Goal: Task Accomplishment & Management: Manage account settings

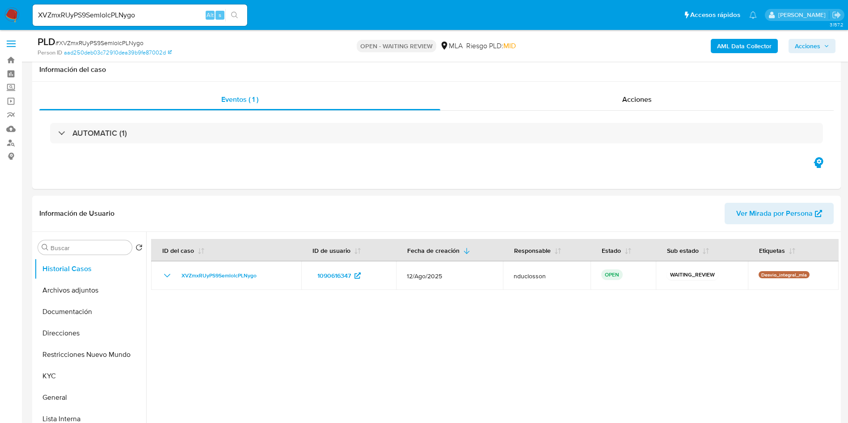
select select "10"
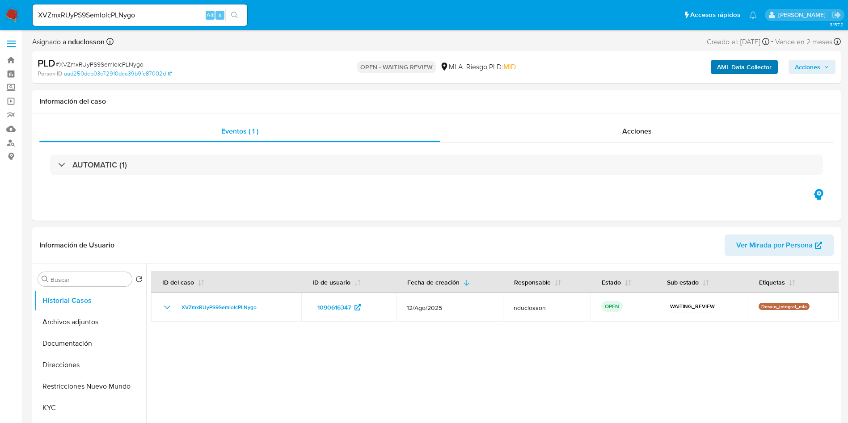
click at [741, 62] on b "AML Data Collector" at bounding box center [744, 67] width 55 height 14
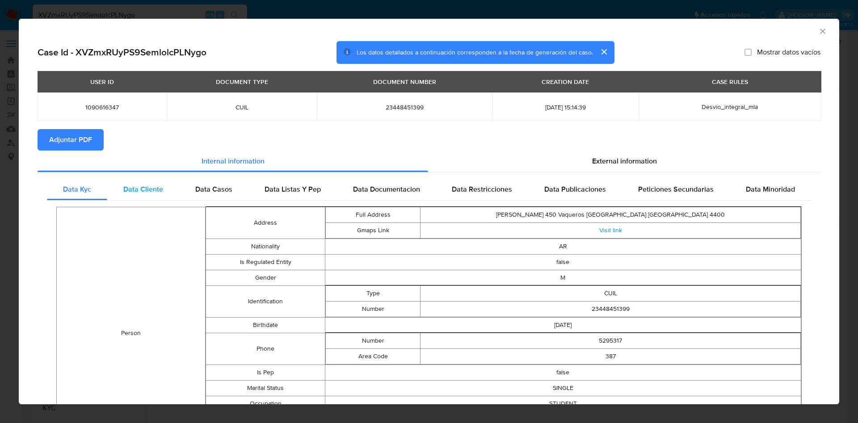
click at [130, 181] on div "Data Cliente" at bounding box center [143, 189] width 72 height 21
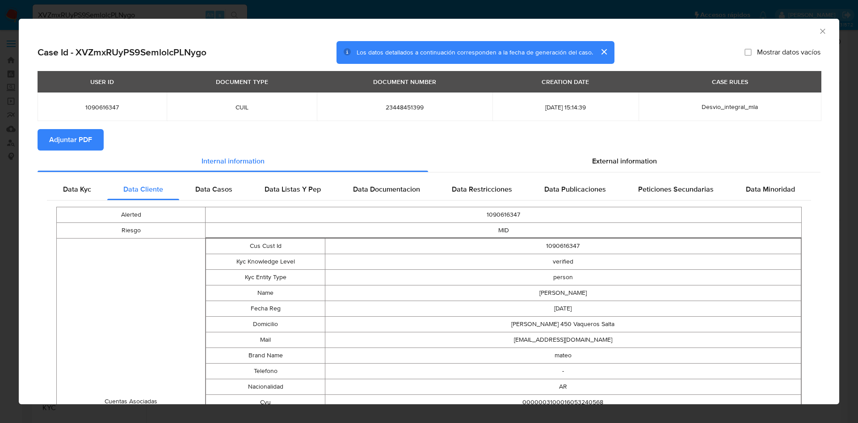
click at [20, 173] on div "Case Id - XVZmxRUyPS9SemlolcPLNygo Los datos detallados a continuación correspo…" at bounding box center [429, 327] width 820 height 572
click at [5, 153] on div "AML Data Collector Case Id - XVZmxRUyPS9SemlolcPLNygo Los datos detallados a co…" at bounding box center [429, 211] width 858 height 423
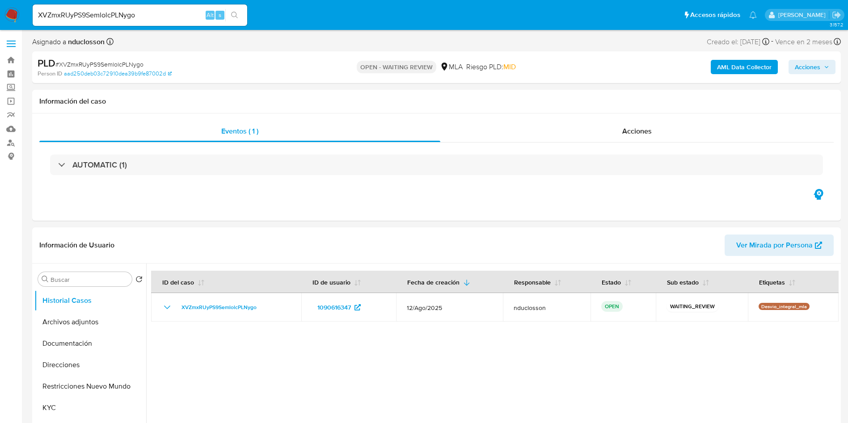
click at [103, 67] on span "# XVZmxRUyPS9SemlolcPLNygo" at bounding box center [99, 64] width 88 height 9
copy span "XVZmxRUyPS9SemlolcPLNygo"
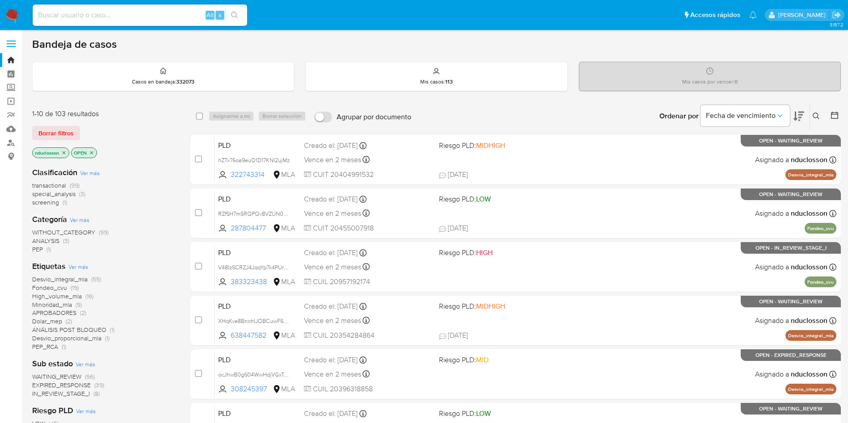
click at [812, 114] on icon at bounding box center [815, 116] width 7 height 7
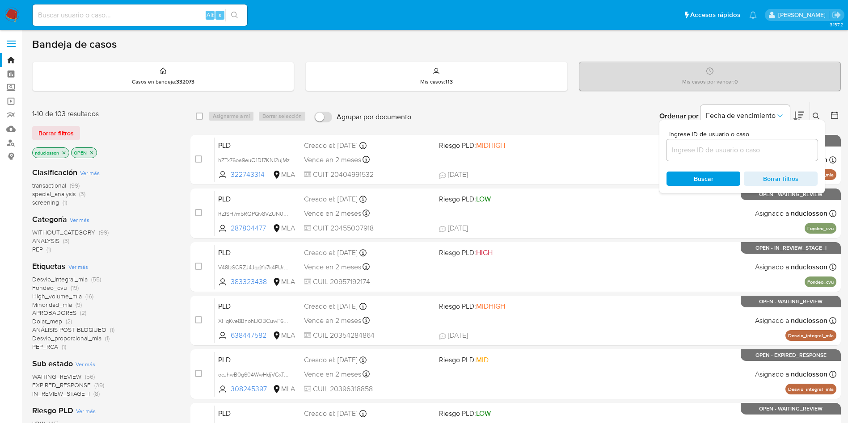
click at [719, 156] on div at bounding box center [741, 149] width 151 height 21
click at [709, 150] on input at bounding box center [741, 150] width 151 height 12
paste input "XVZmxRUyPS9SemlolcPLNygo"
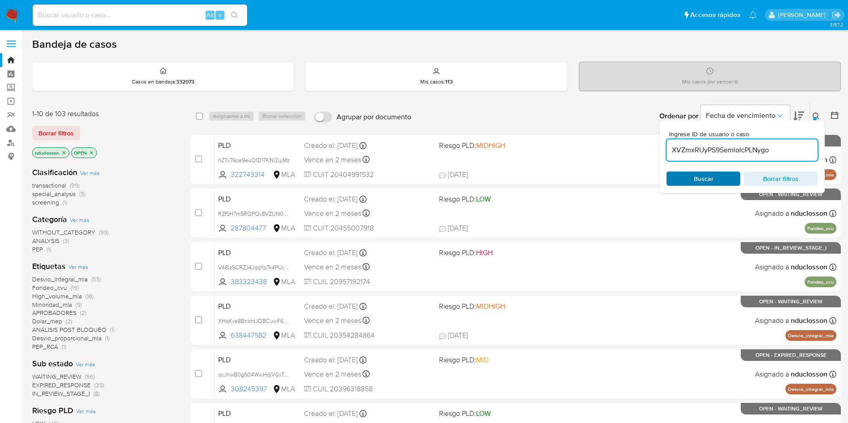
type input "XVZmxRUyPS9SemlolcPLNygo"
click at [686, 178] on span "Buscar" at bounding box center [703, 178] width 61 height 13
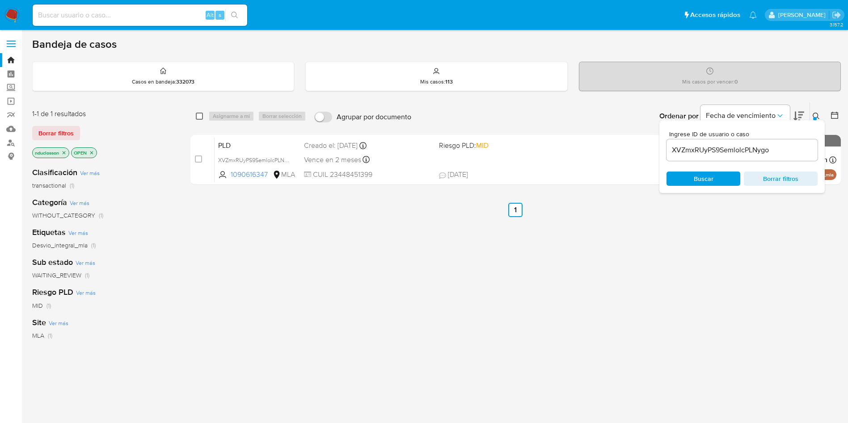
click at [202, 117] on input "checkbox" at bounding box center [199, 116] width 7 height 7
checkbox input "true"
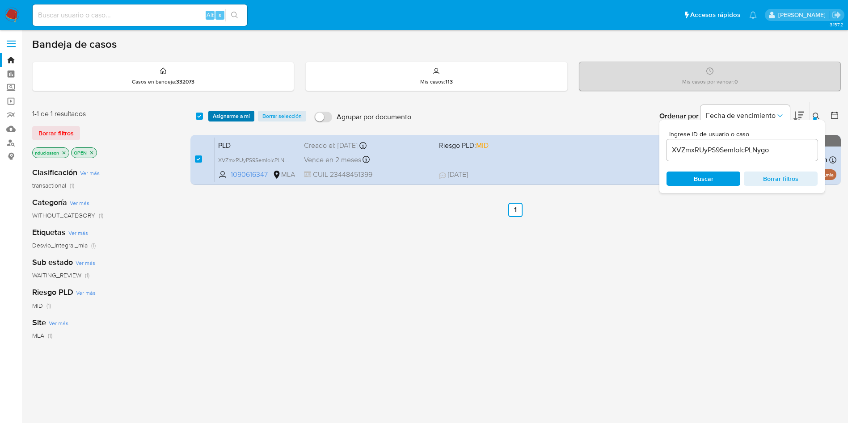
click at [222, 115] on span "Asignarme a mí" at bounding box center [231, 116] width 37 height 9
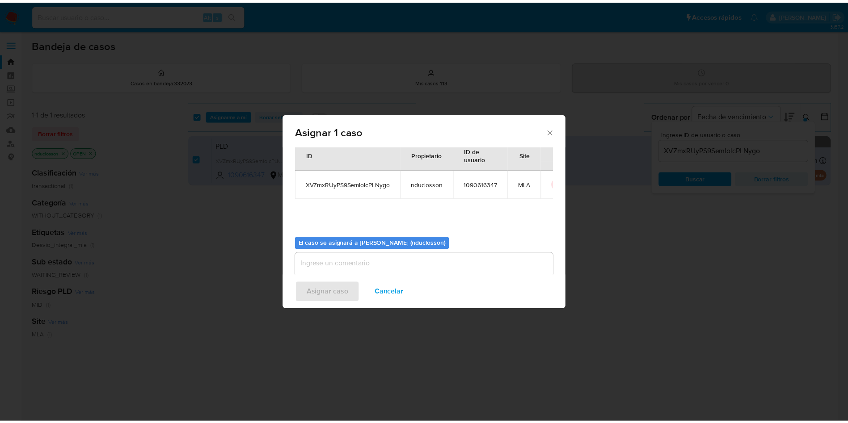
scroll to position [46, 0]
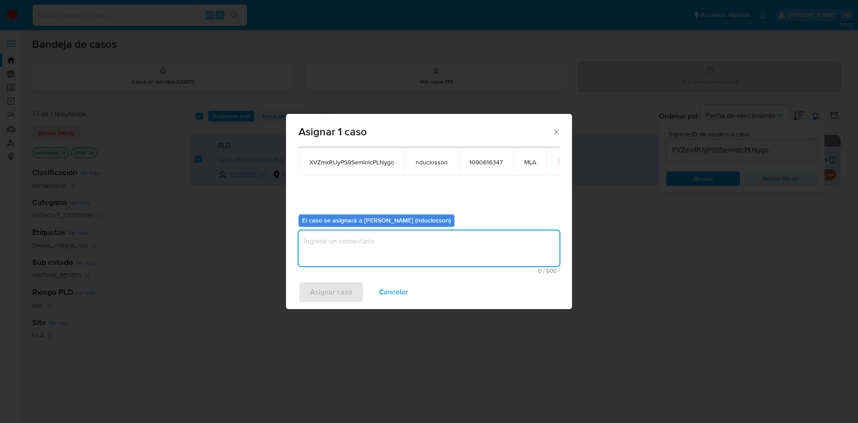
click at [358, 253] on textarea "assign-modal" at bounding box center [429, 249] width 261 height 36
click at [344, 290] on span "Asignar caso" at bounding box center [331, 292] width 42 height 20
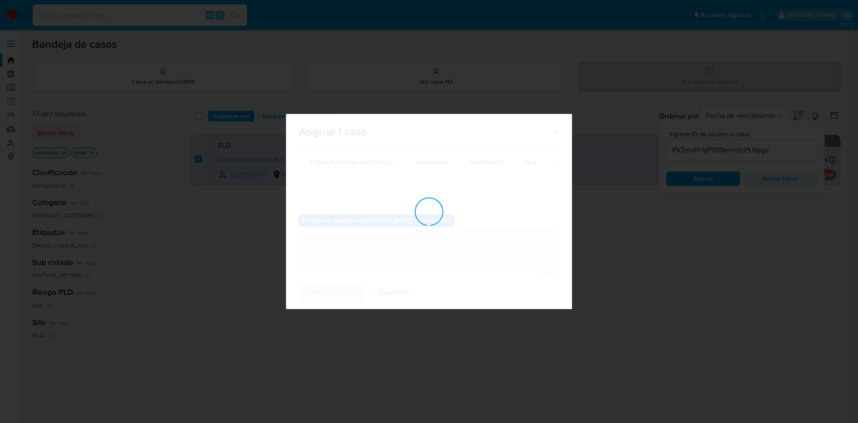
checkbox input "false"
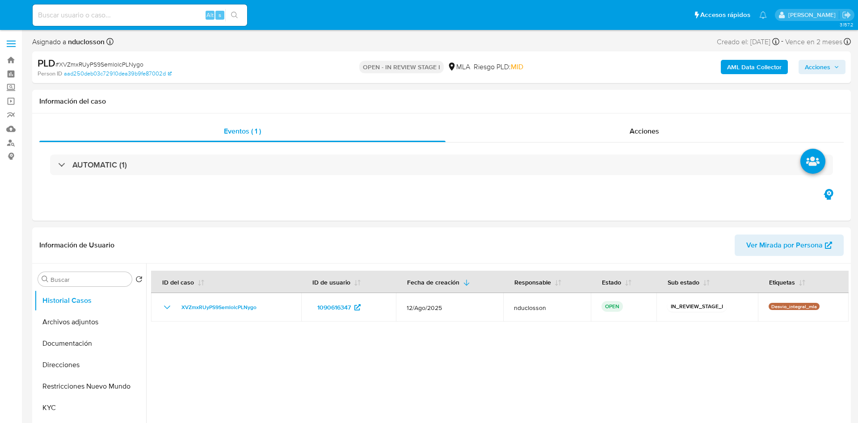
select select "10"
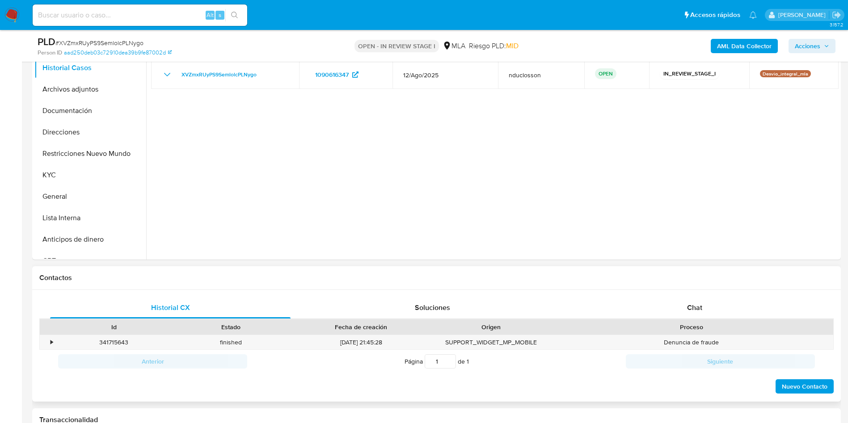
scroll to position [335, 0]
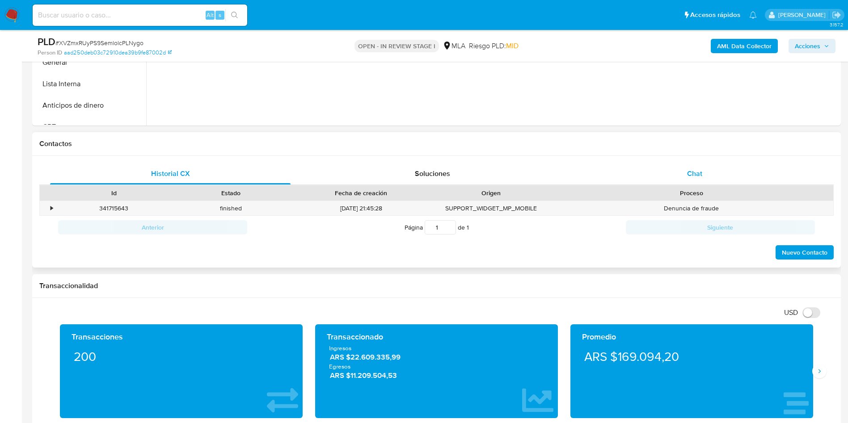
click at [696, 168] on div "Chat" at bounding box center [694, 173] width 240 height 21
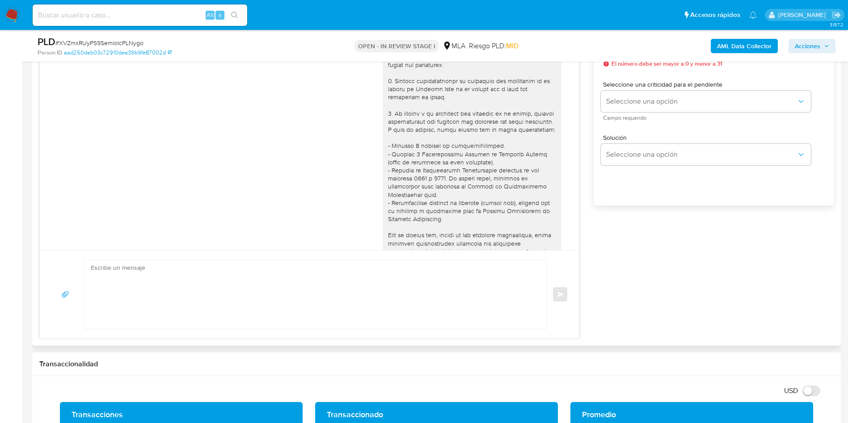
scroll to position [321, 0]
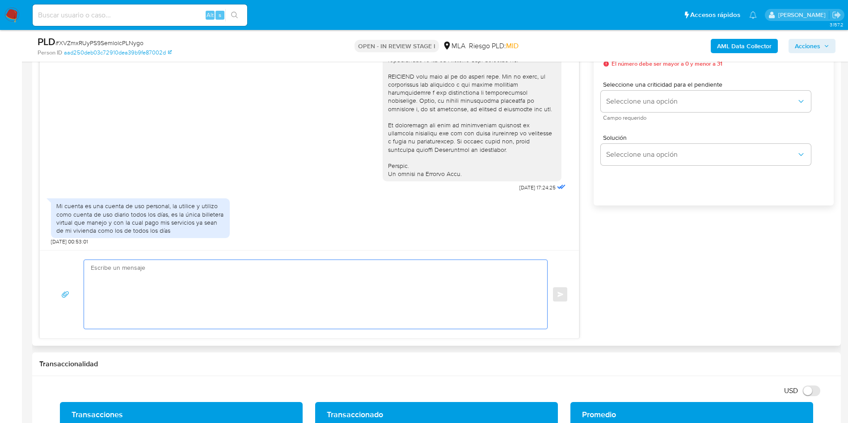
click at [311, 275] on textarea at bounding box center [313, 294] width 445 height 69
paste textarea "Lore Ipsum, Dolors ametcon adi el seddoeius. Te incididu, utlaboreetd mag ali e…"
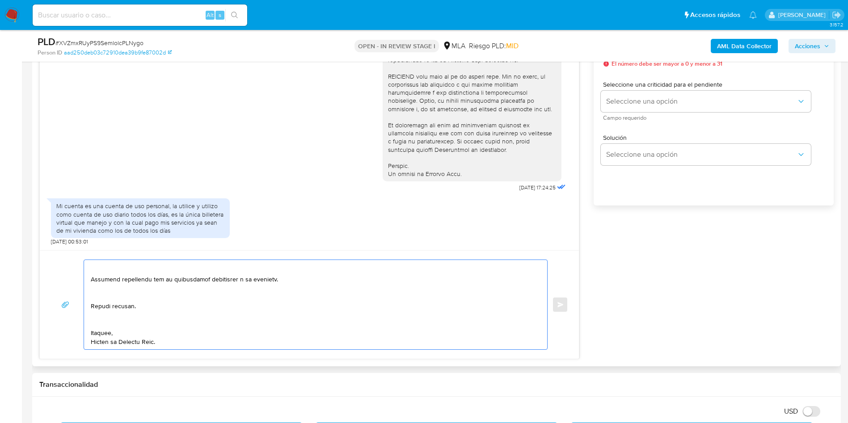
click at [97, 321] on textarea at bounding box center [313, 304] width 445 height 89
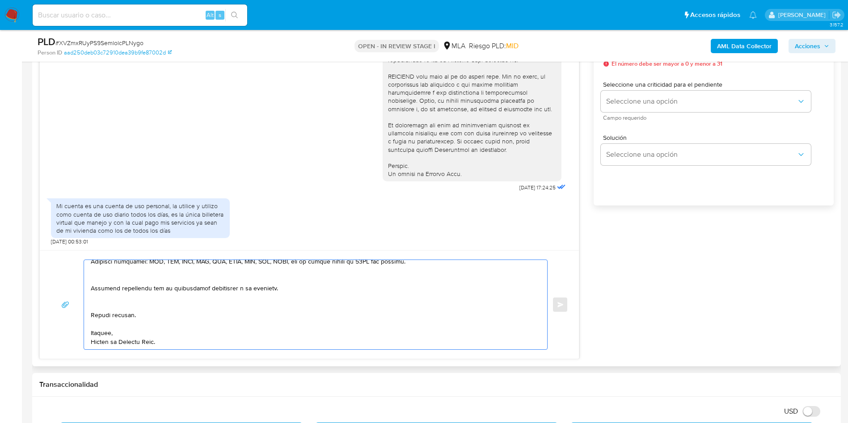
click at [102, 309] on textarea at bounding box center [313, 304] width 445 height 89
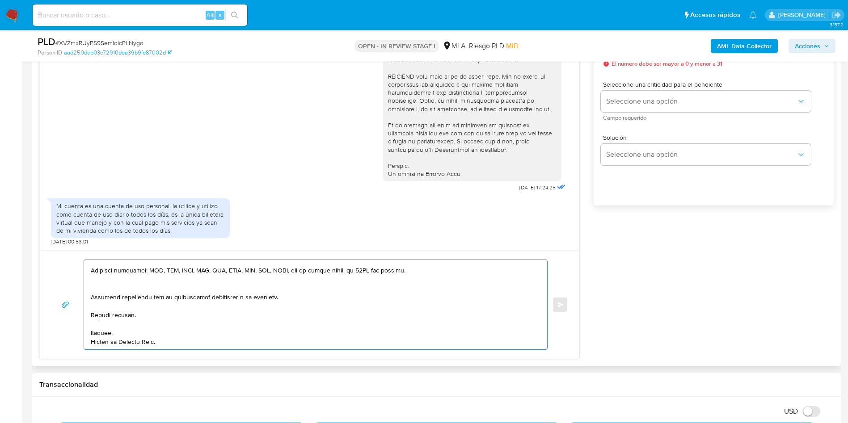
click at [105, 287] on textarea at bounding box center [313, 304] width 445 height 89
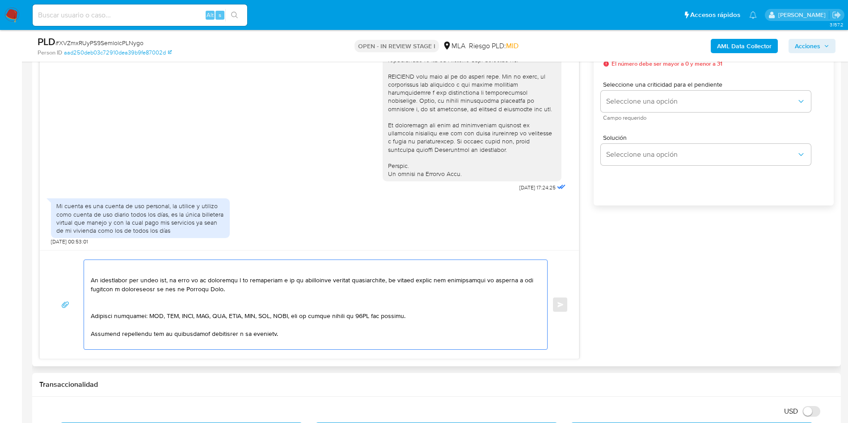
scroll to position [261, 0]
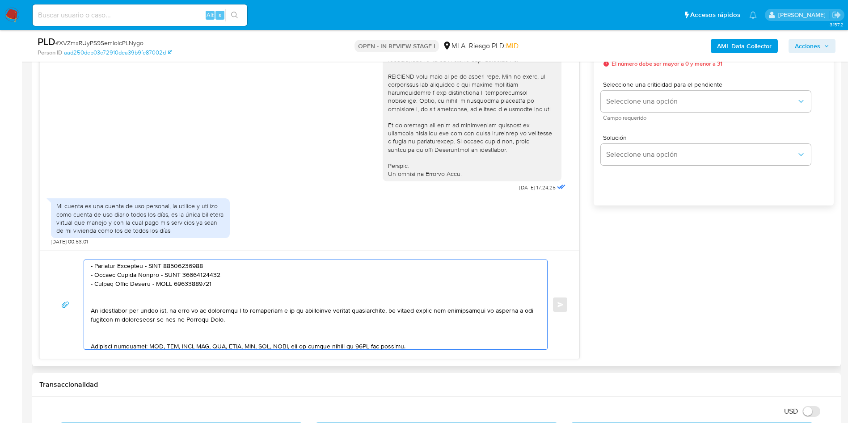
click at [101, 339] on textarea at bounding box center [313, 304] width 445 height 89
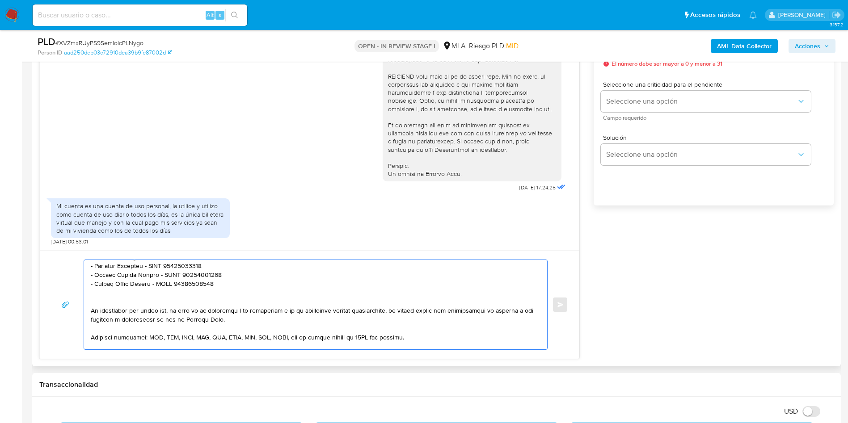
click at [106, 302] on textarea at bounding box center [313, 304] width 445 height 89
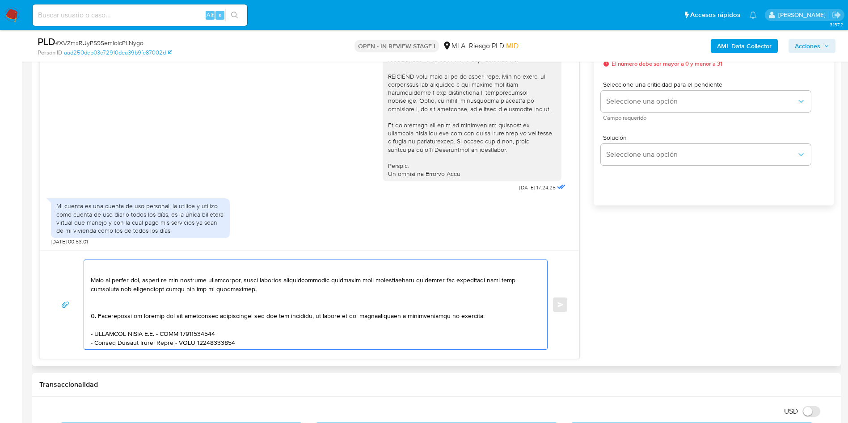
scroll to position [127, 0]
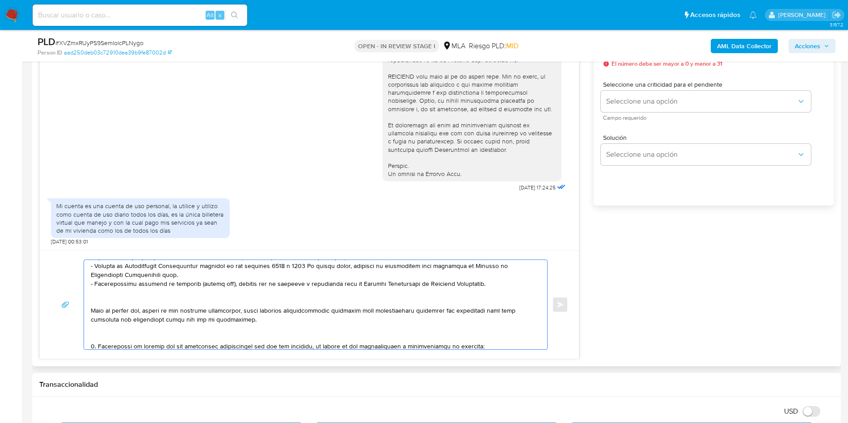
click at [100, 340] on textarea at bounding box center [313, 304] width 445 height 89
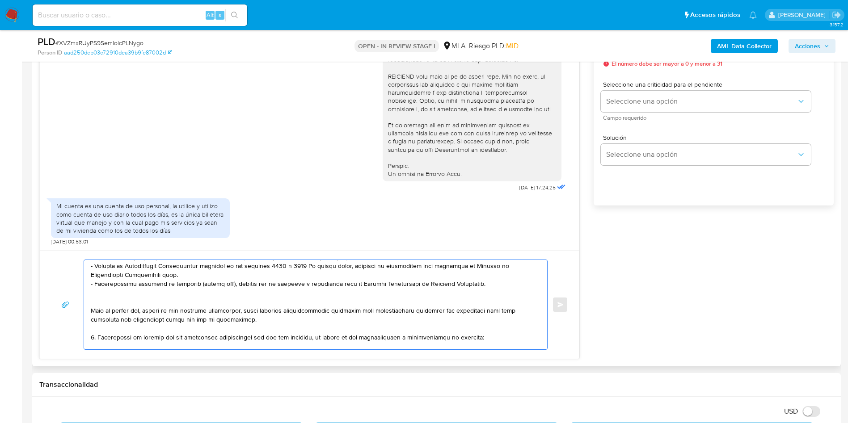
click at [104, 303] on textarea at bounding box center [313, 304] width 445 height 89
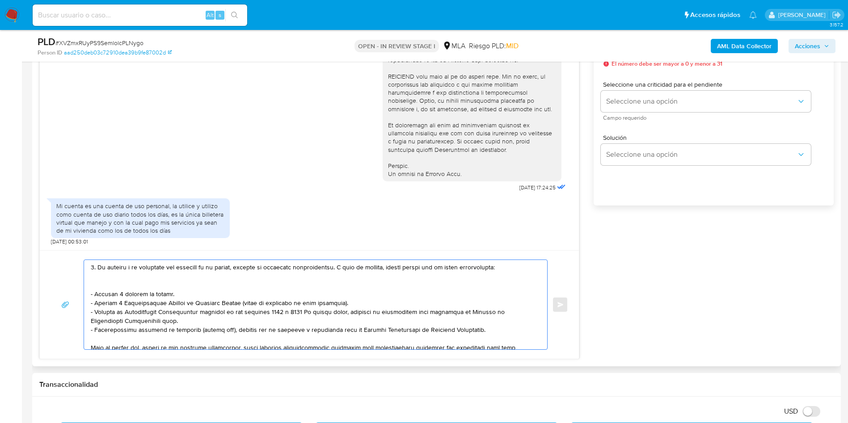
scroll to position [60, 0]
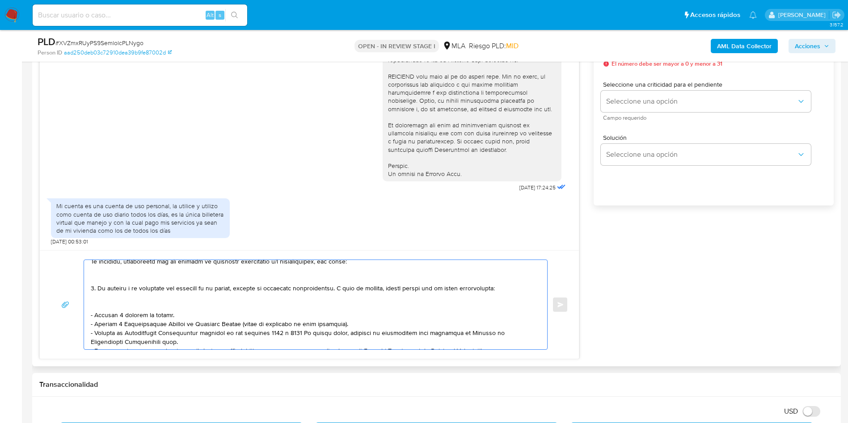
click at [105, 306] on textarea at bounding box center [313, 304] width 445 height 89
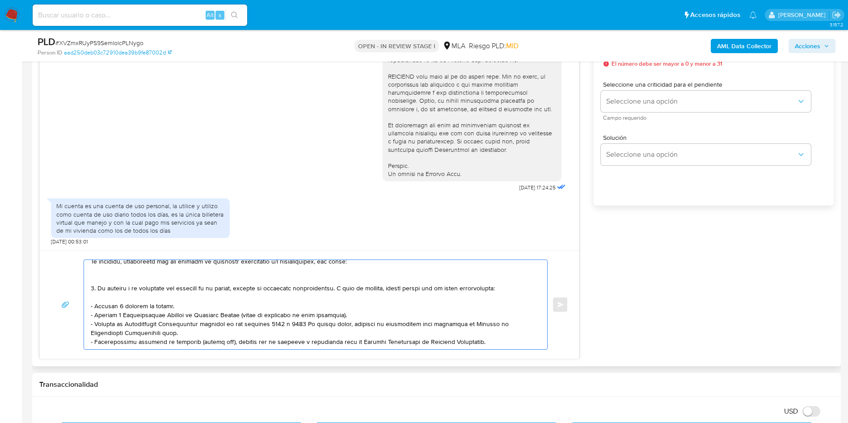
click at [106, 274] on textarea at bounding box center [313, 304] width 445 height 89
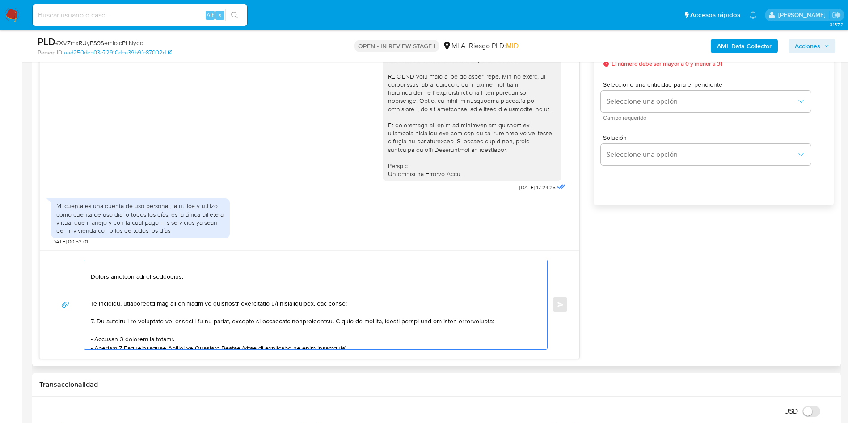
scroll to position [0, 0]
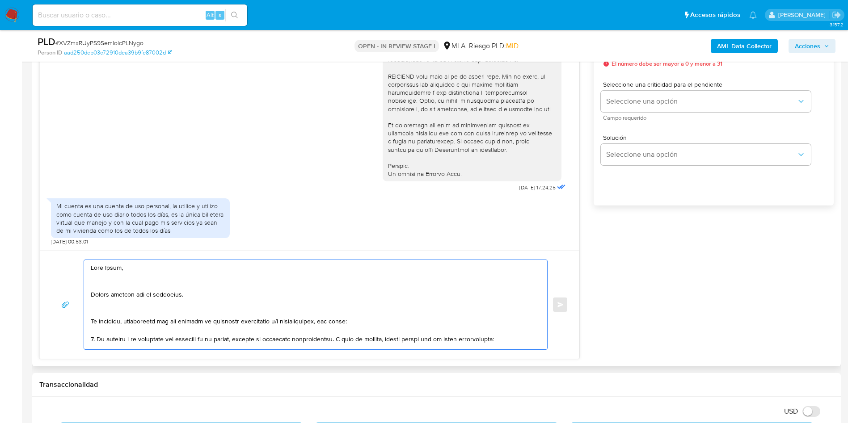
click at [100, 316] on textarea at bounding box center [313, 304] width 445 height 89
click at [100, 310] on textarea at bounding box center [313, 304] width 445 height 89
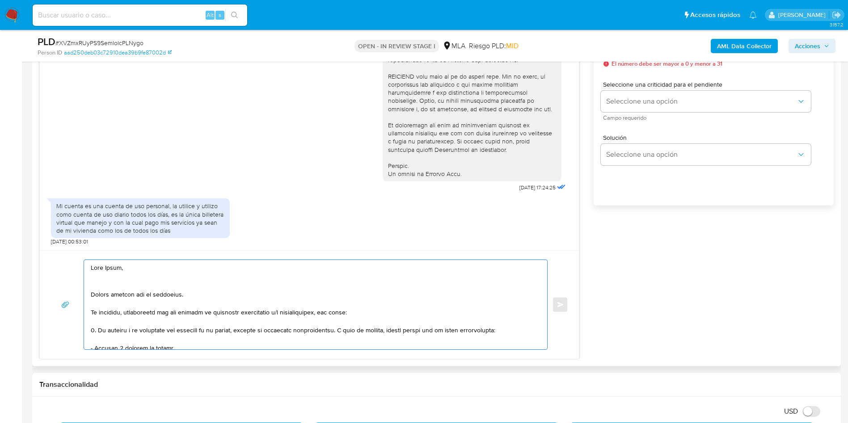
click at [99, 284] on textarea at bounding box center [313, 304] width 445 height 89
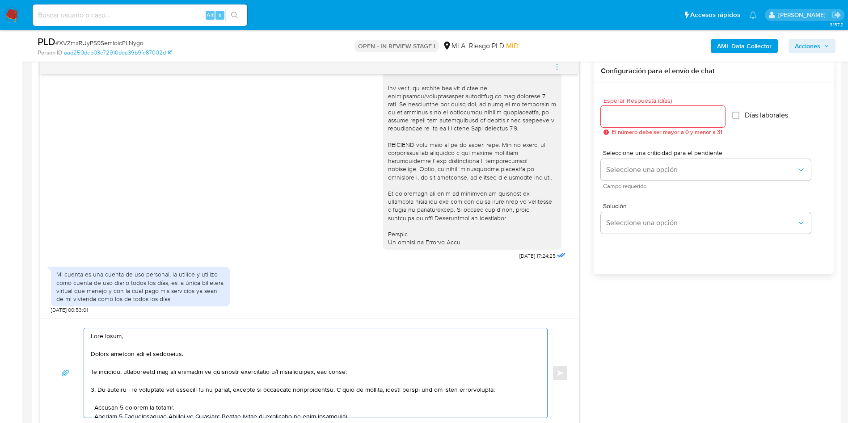
scroll to position [402, 0]
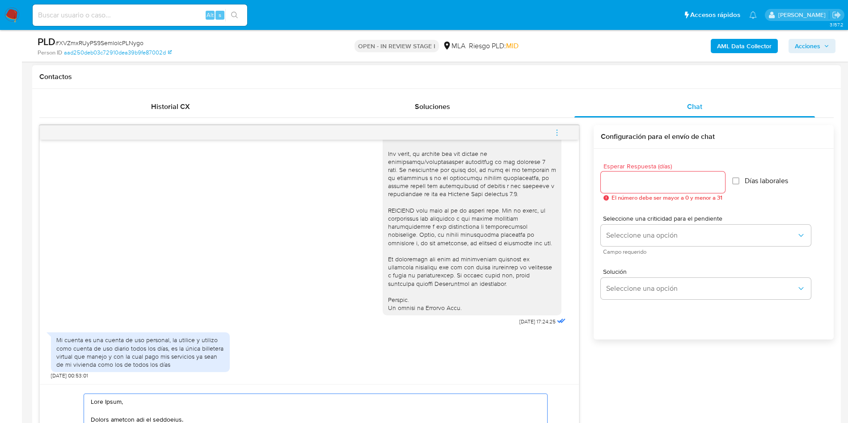
type textarea "Hola Mateo, Muchas gracias por tu respuesta. No obstante, necesitamos que nos b…"
click at [617, 187] on input "Esperar Respuesta (días)" at bounding box center [663, 183] width 124 height 12
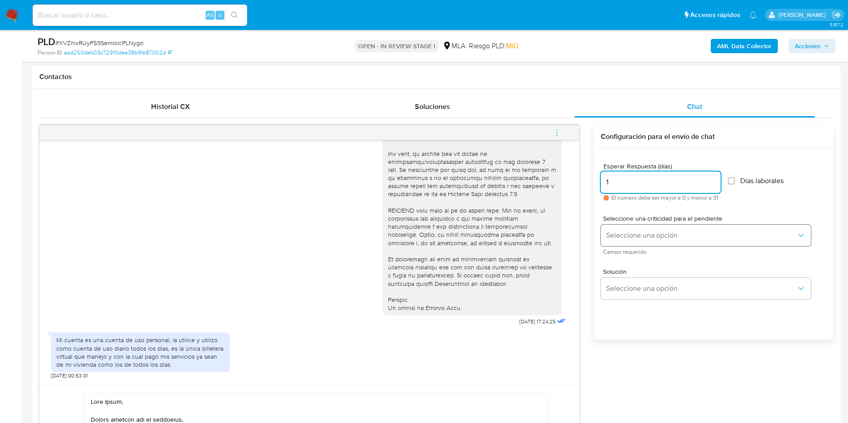
type input "1"
click at [610, 240] on button "Seleccione una opción" at bounding box center [706, 235] width 210 height 21
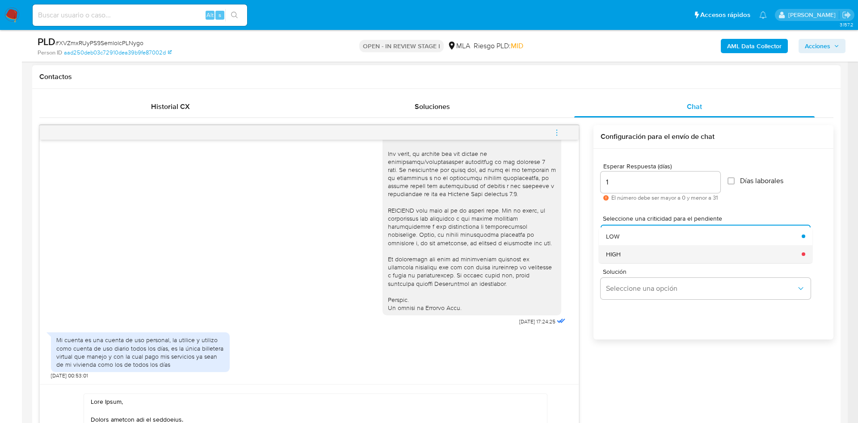
click at [623, 258] on div "HIGH" at bounding box center [701, 254] width 190 height 18
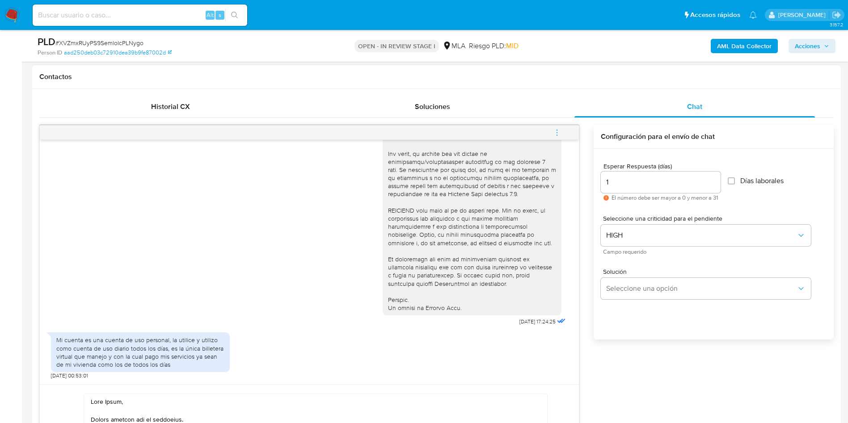
click at [622, 329] on div "Esperar Respuesta (días) 1 El número debe ser mayor a 0 y menor a 31 Días labor…" at bounding box center [713, 256] width 240 height 215
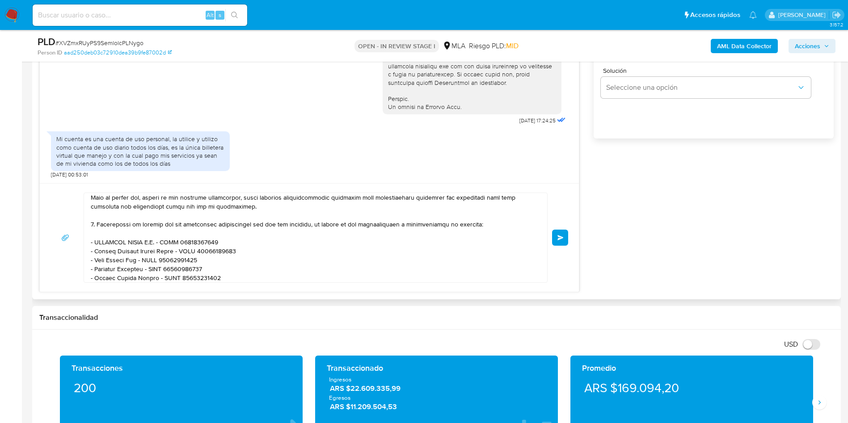
scroll to position [248, 0]
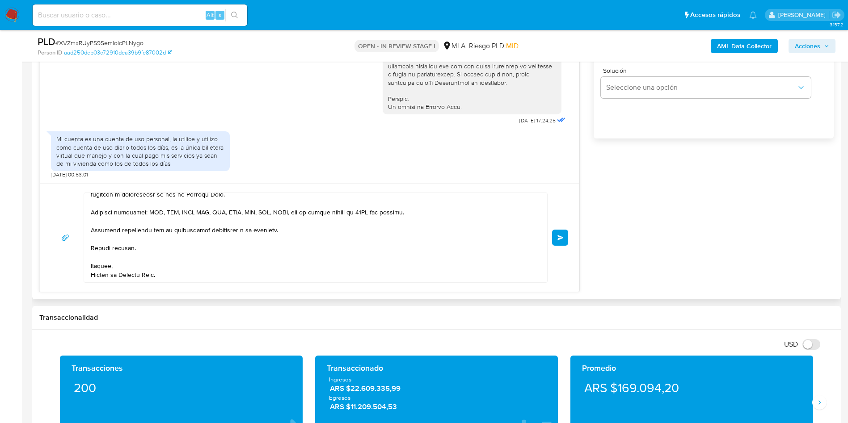
click at [559, 236] on span "Enviar" at bounding box center [560, 237] width 6 height 5
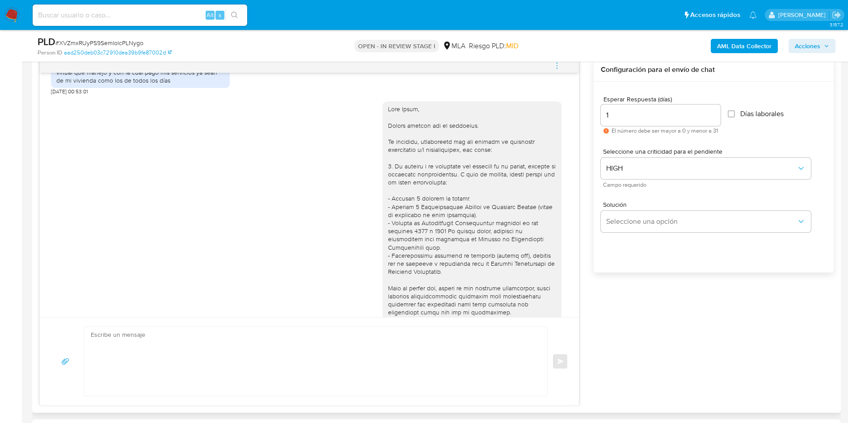
scroll to position [510, 0]
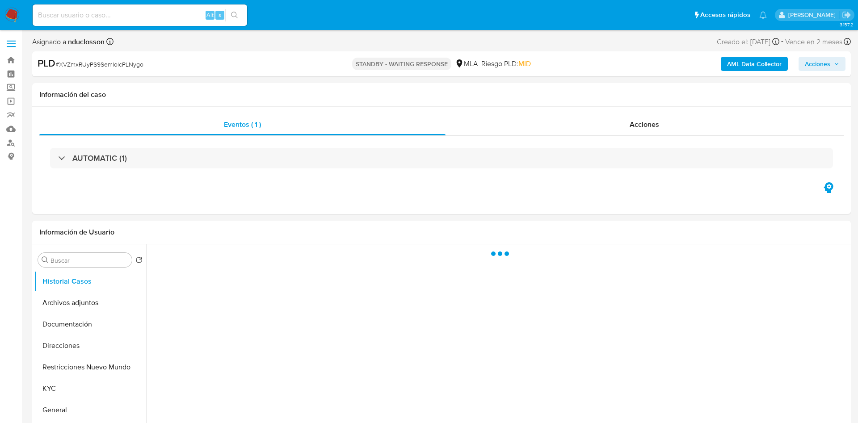
select select "10"
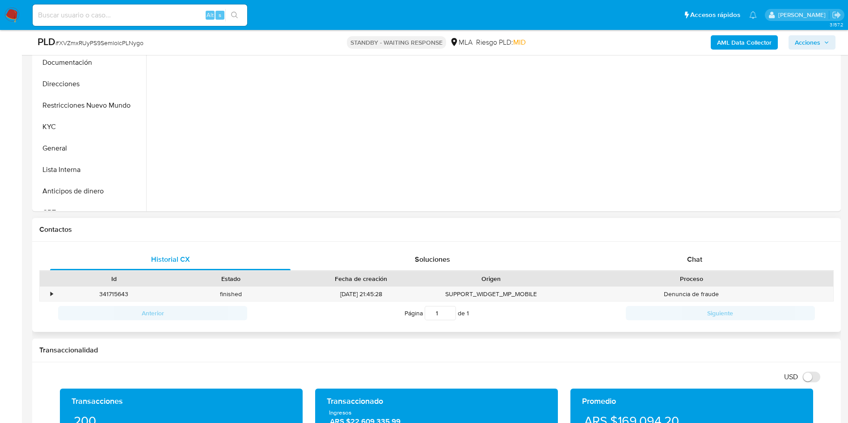
scroll to position [335, 0]
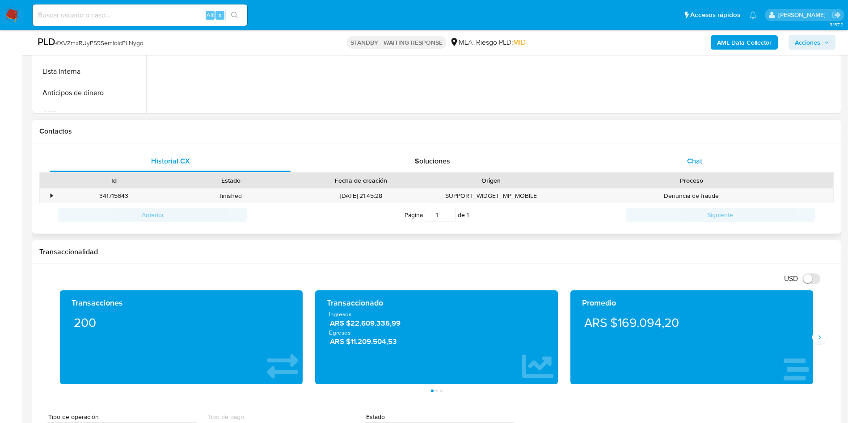
click at [696, 162] on span "Chat" at bounding box center [694, 161] width 15 height 10
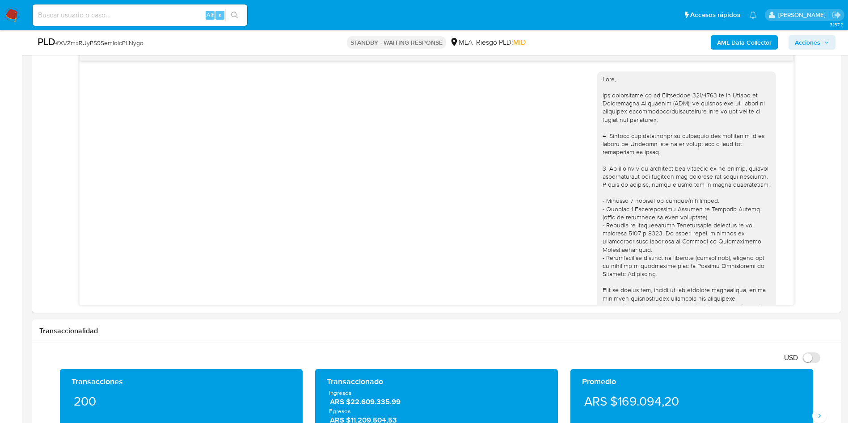
scroll to position [778, 0]
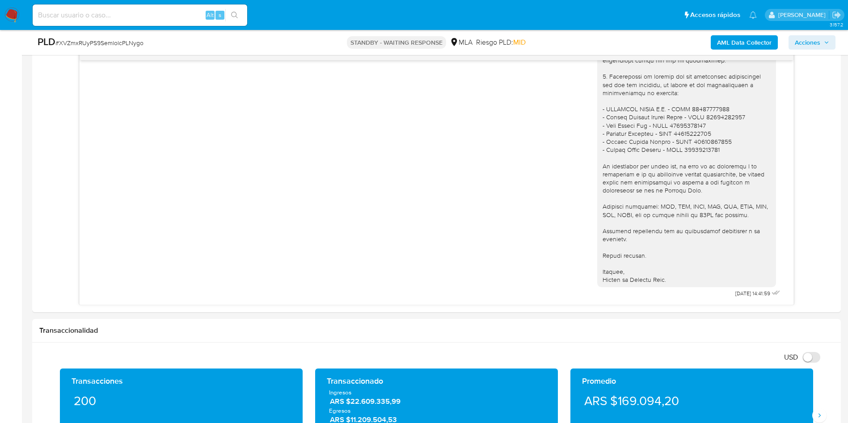
click at [104, 9] on input at bounding box center [140, 15] width 215 height 12
paste input "JwlmX1PNehpgsbaQihdZfvZT"
type input "JwlmX1PNehpgsbaQihdZfvZT"
click at [232, 20] on button "search-icon" at bounding box center [234, 15] width 18 height 13
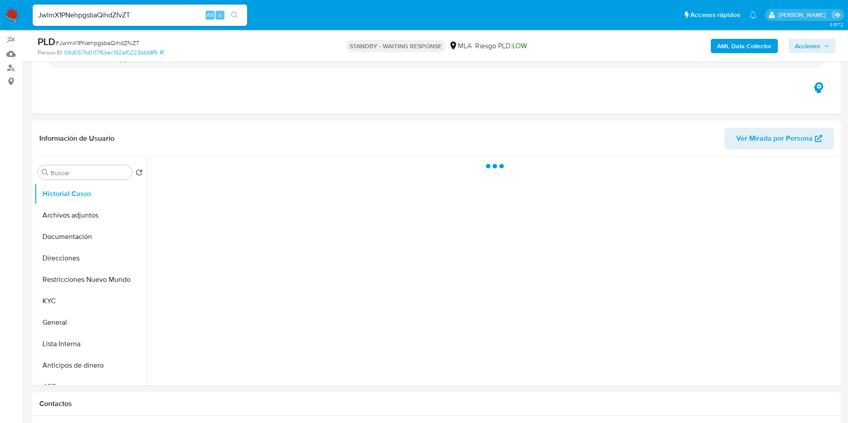
scroll to position [268, 0]
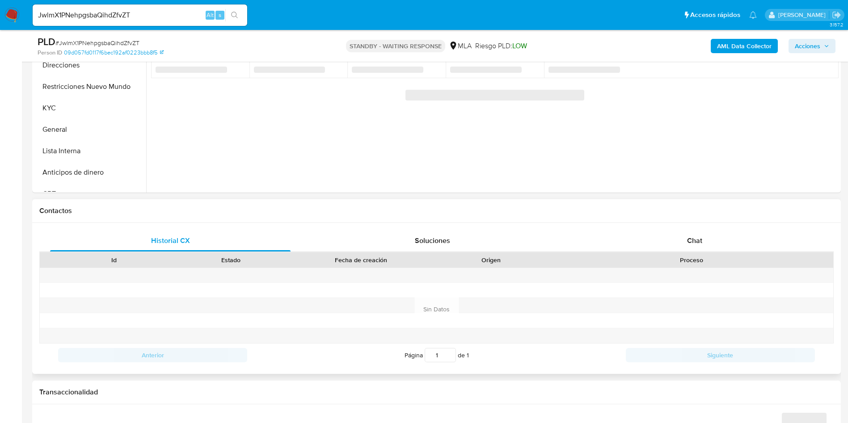
click at [683, 227] on div "Historial CX Soluciones Chat Id Estado Fecha de creación Origen Proceso Anterio…" at bounding box center [436, 298] width 808 height 151
click at [682, 235] on div "Chat" at bounding box center [694, 240] width 240 height 21
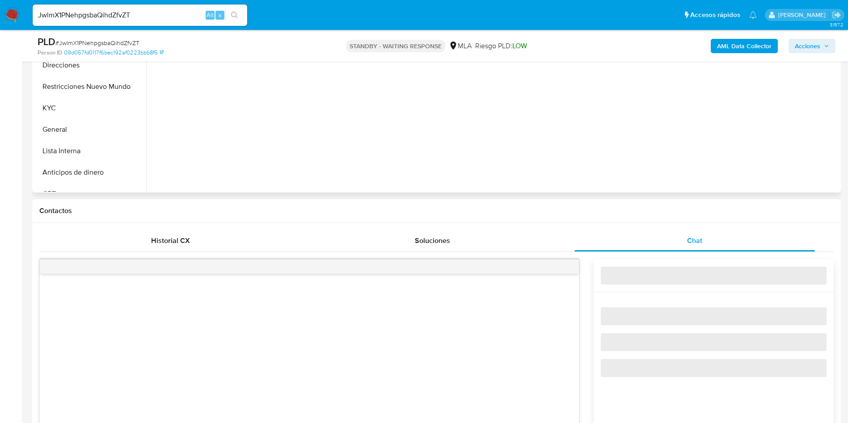
select select "10"
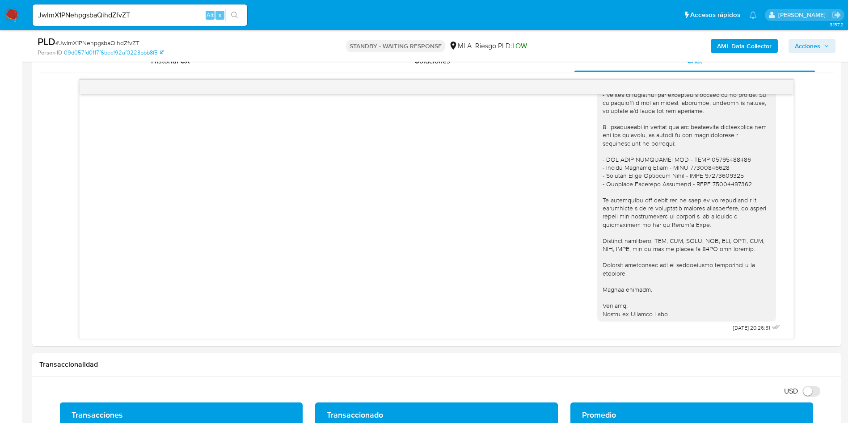
scroll to position [469, 0]
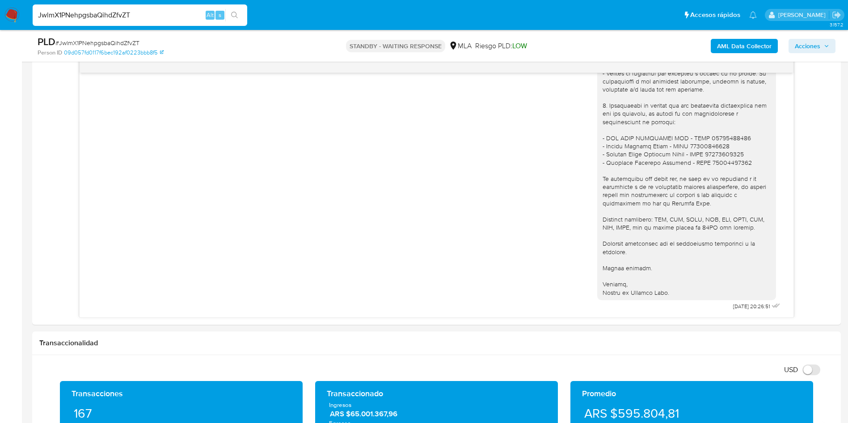
click at [126, 14] on input "JwlmX1PNehpgsbaQihdZfvZT" at bounding box center [140, 15] width 215 height 12
paste input "WidDHnG6dsUR4GflLKQRmgfq"
type input "WidDHnG6dsUR4GflLKQRmgfq"
click at [235, 20] on button "search-icon" at bounding box center [234, 15] width 18 height 13
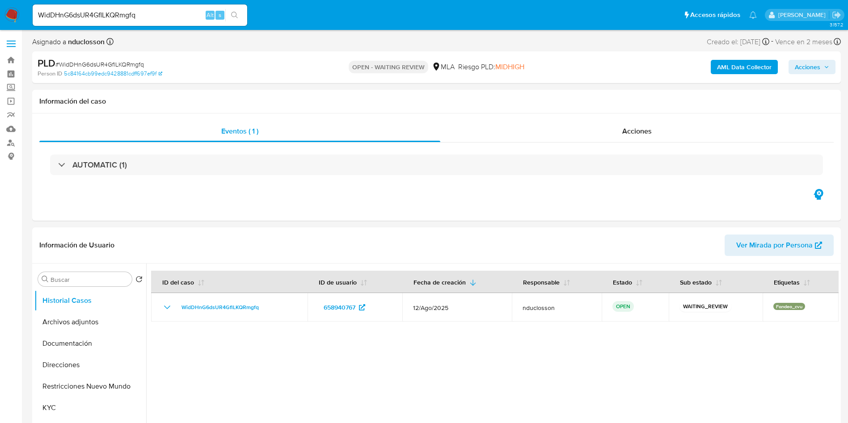
select select "10"
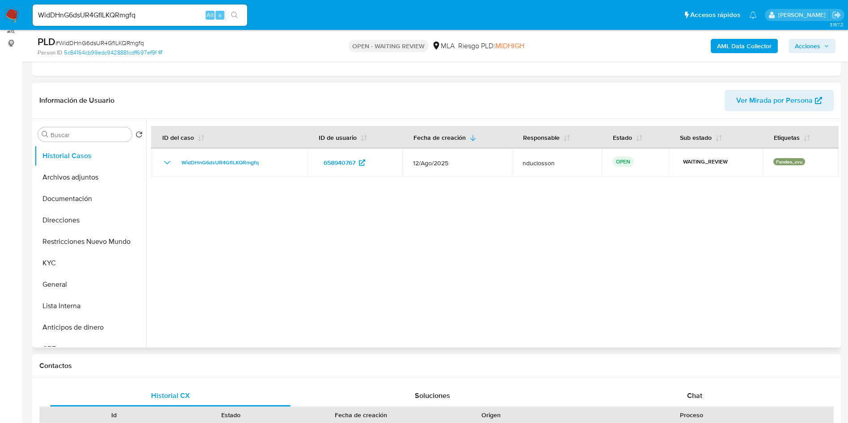
scroll to position [134, 0]
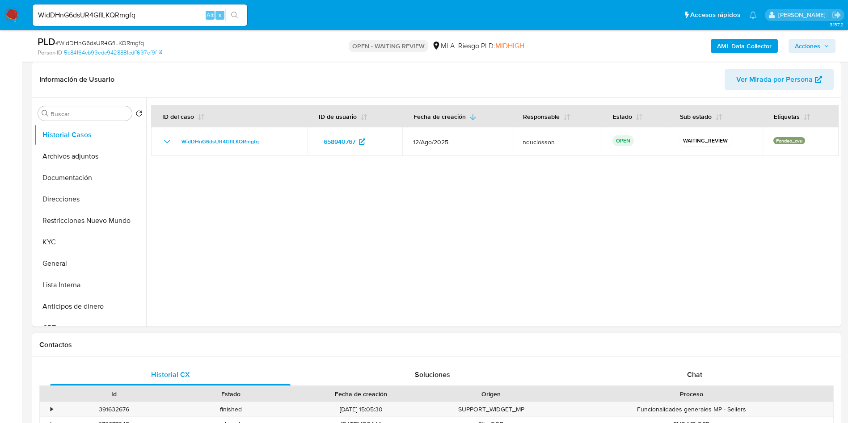
click at [661, 372] on div "Chat" at bounding box center [694, 374] width 240 height 21
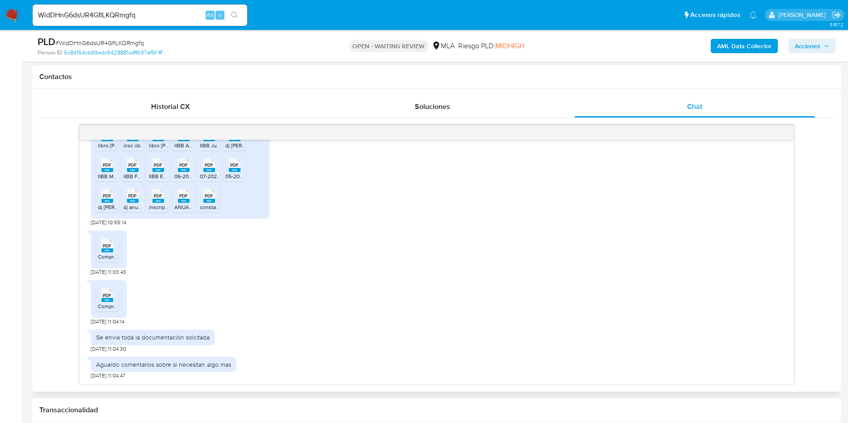
scroll to position [614, 0]
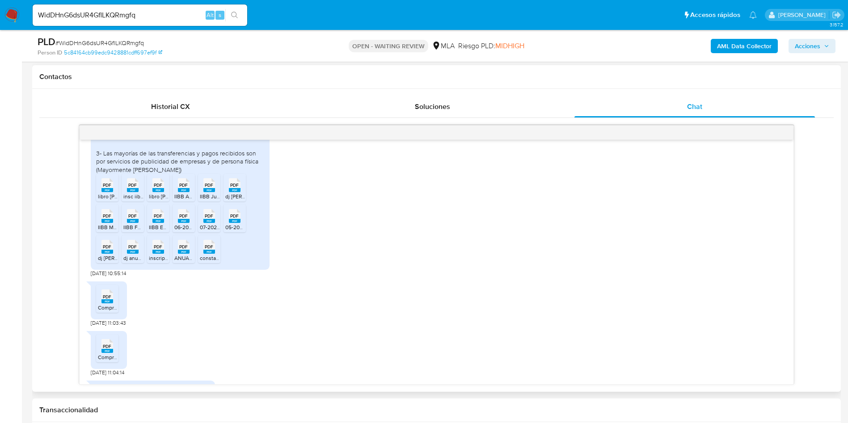
click at [102, 192] on icon at bounding box center [107, 185] width 12 height 14
click at [127, 192] on icon at bounding box center [133, 185] width 12 height 14
click at [153, 192] on icon at bounding box center [158, 185] width 12 height 14
click at [182, 188] on span "PDF" at bounding box center [183, 185] width 8 height 6
click at [207, 188] on span "PDF" at bounding box center [209, 185] width 8 height 6
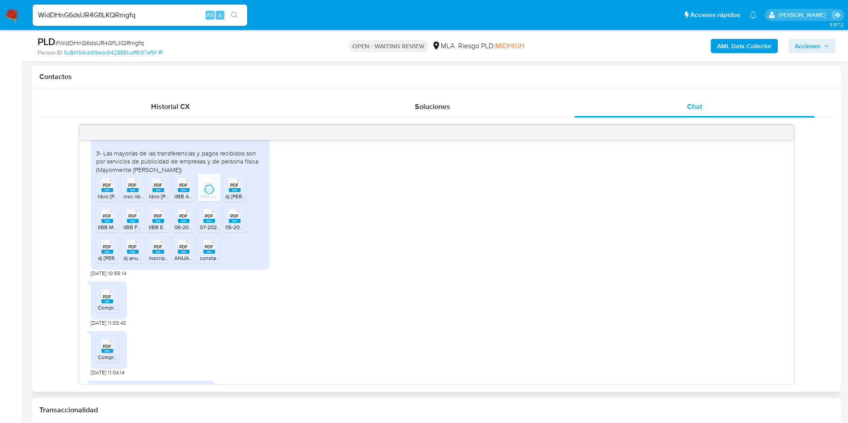
click at [235, 188] on span "PDF" at bounding box center [234, 185] width 8 height 6
click at [103, 219] on span "PDF" at bounding box center [107, 216] width 8 height 6
click at [135, 219] on span "PDF" at bounding box center [132, 216] width 8 height 6
click at [157, 219] on span "PDF" at bounding box center [158, 216] width 8 height 6
click at [177, 224] on div "PDF PDF" at bounding box center [183, 214] width 19 height 17
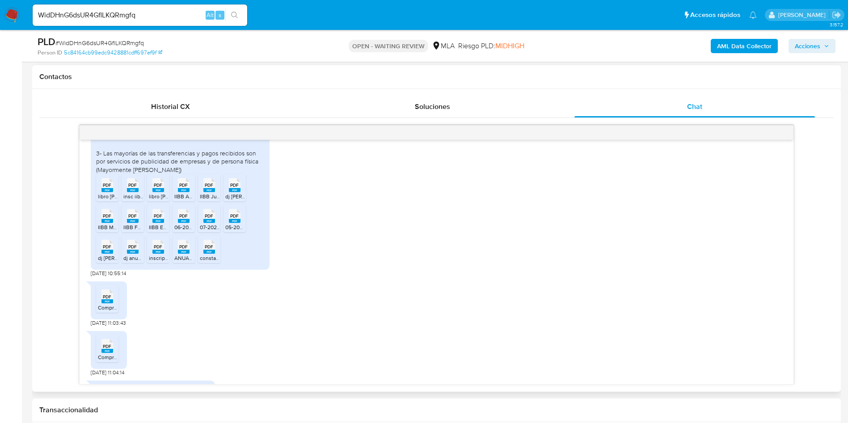
click at [205, 223] on rect at bounding box center [209, 221] width 12 height 4
click at [232, 219] on span "PDF" at bounding box center [234, 216] width 8 height 6
click at [104, 250] on span "PDF" at bounding box center [107, 247] width 8 height 6
click at [135, 254] on rect at bounding box center [133, 252] width 12 height 4
click at [158, 254] on rect at bounding box center [158, 252] width 12 height 4
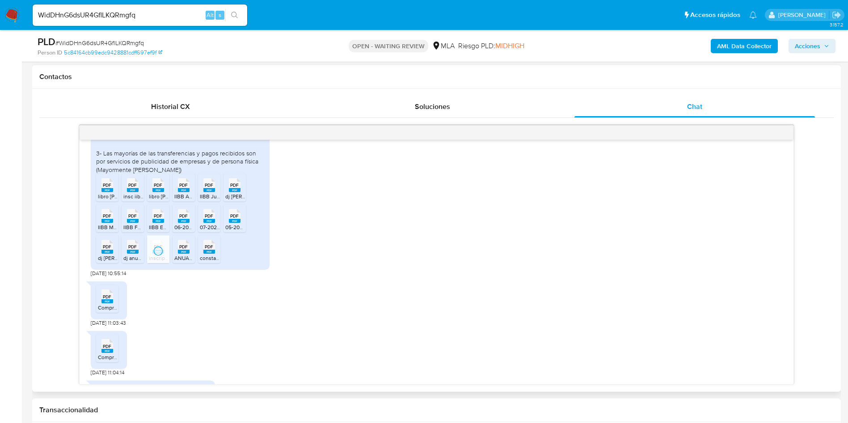
click at [189, 254] on icon at bounding box center [184, 247] width 12 height 14
click at [210, 250] on span "PDF" at bounding box center [209, 247] width 8 height 6
click at [100, 304] on div "PDF PDF" at bounding box center [107, 295] width 19 height 17
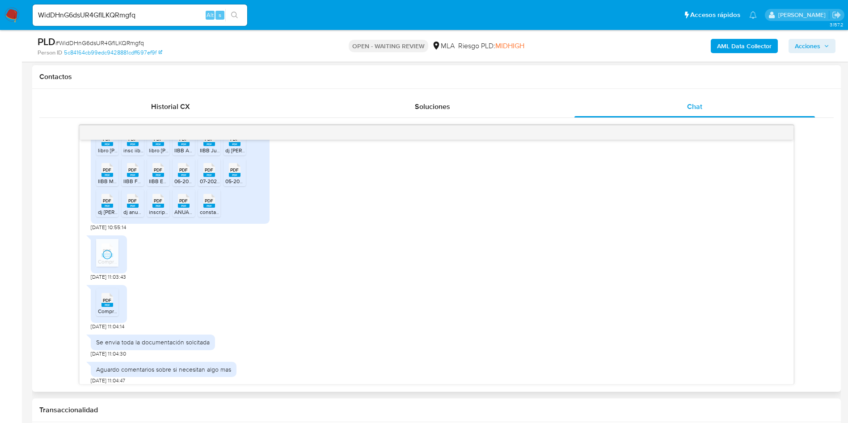
scroll to position [681, 0]
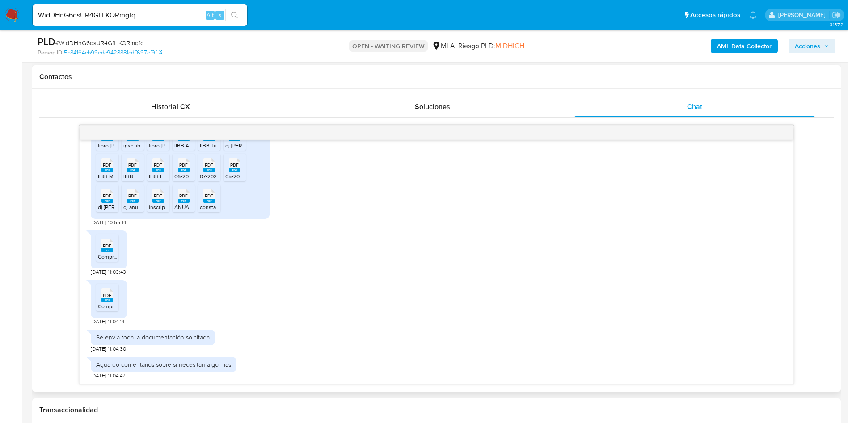
click at [109, 290] on icon at bounding box center [107, 295] width 12 height 14
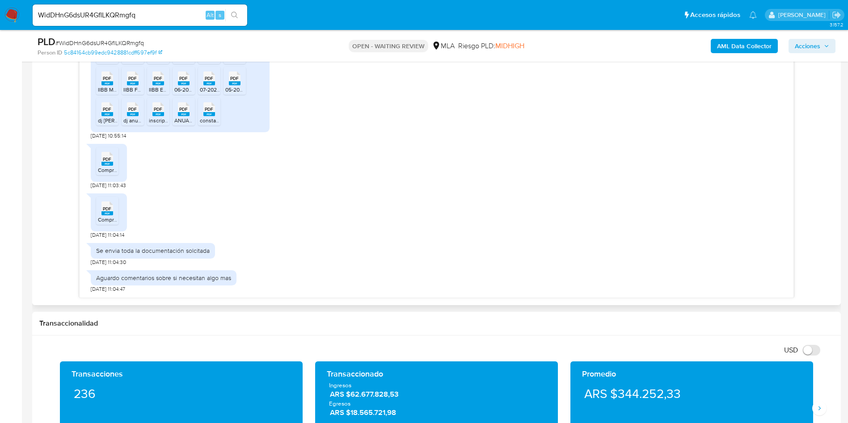
scroll to position [469, 0]
